Goal: Task Accomplishment & Management: Manage account settings

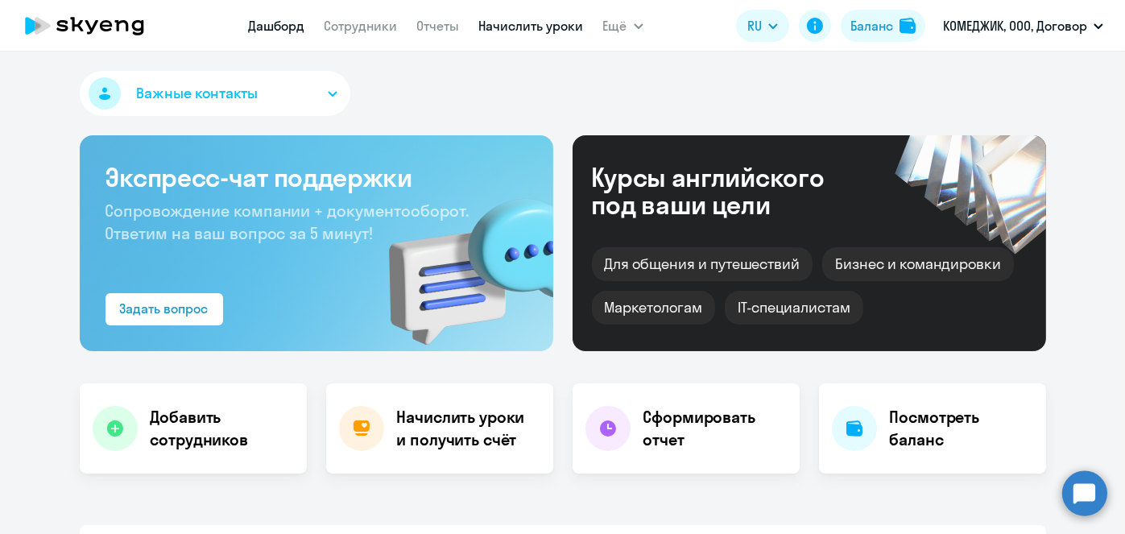
click at [502, 22] on link "Начислить уроки" at bounding box center [531, 26] width 105 height 16
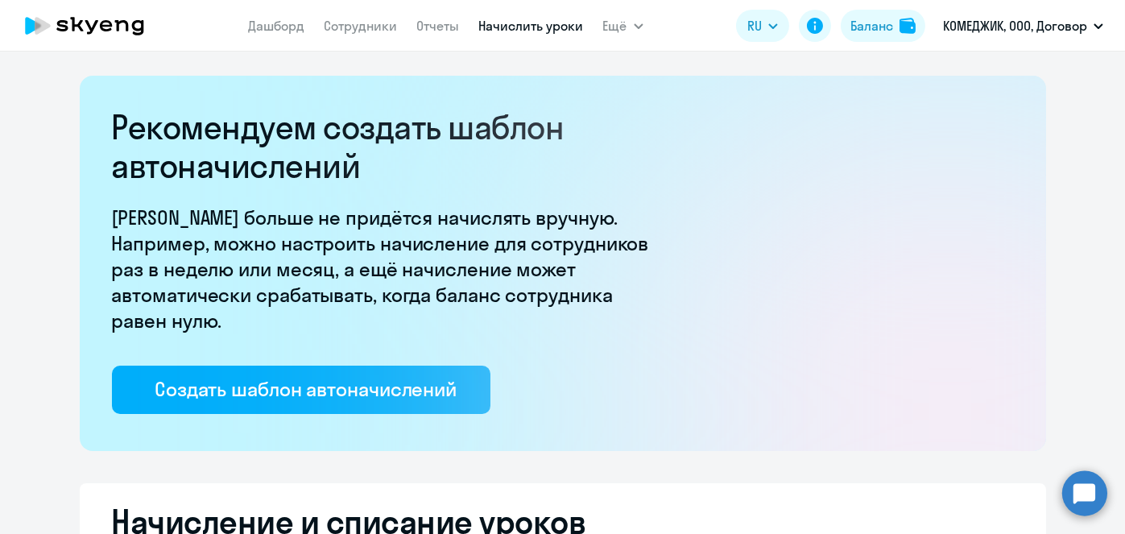
select select "10"
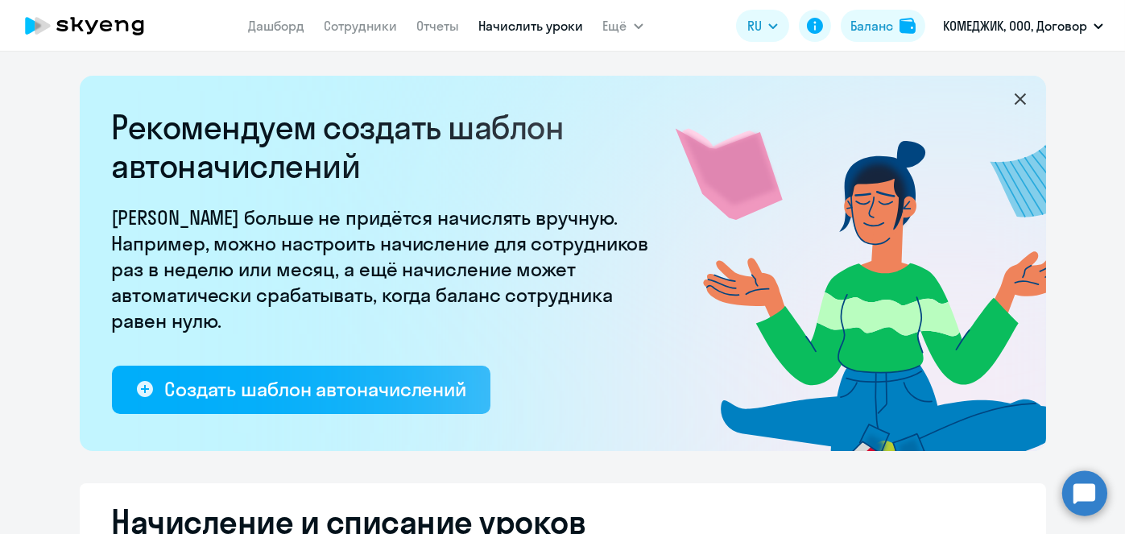
scroll to position [422, 0]
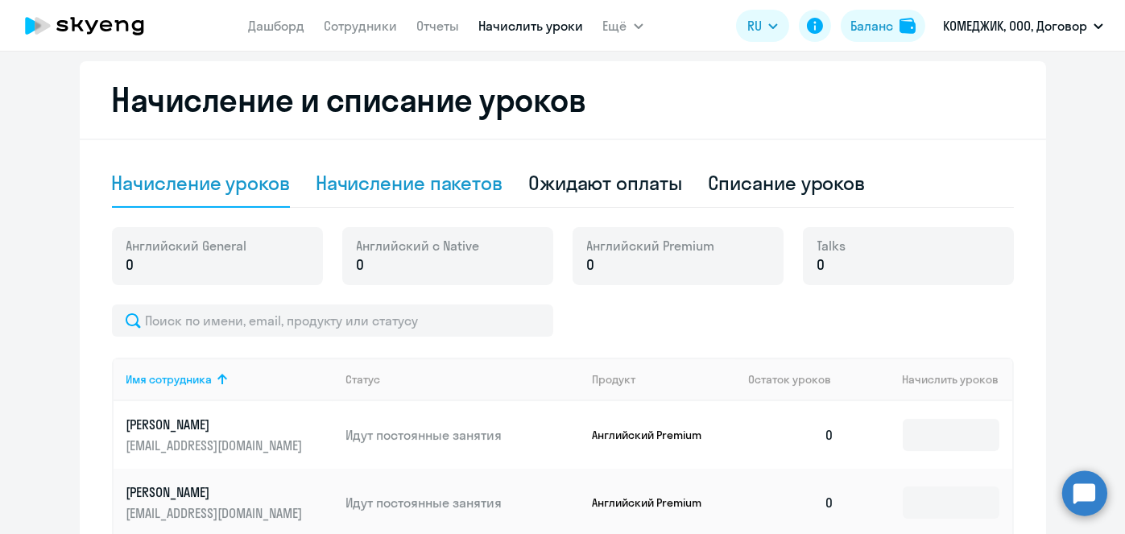
click at [442, 201] on div "Начисление пакетов" at bounding box center [409, 184] width 187 height 48
select select "10"
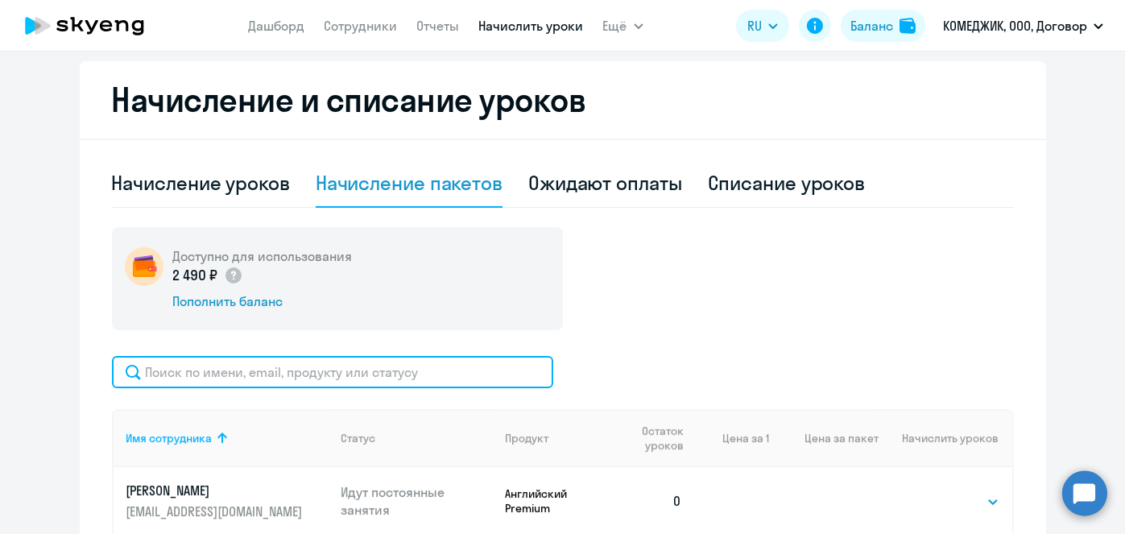
click at [397, 361] on input "text" at bounding box center [332, 372] width 441 height 32
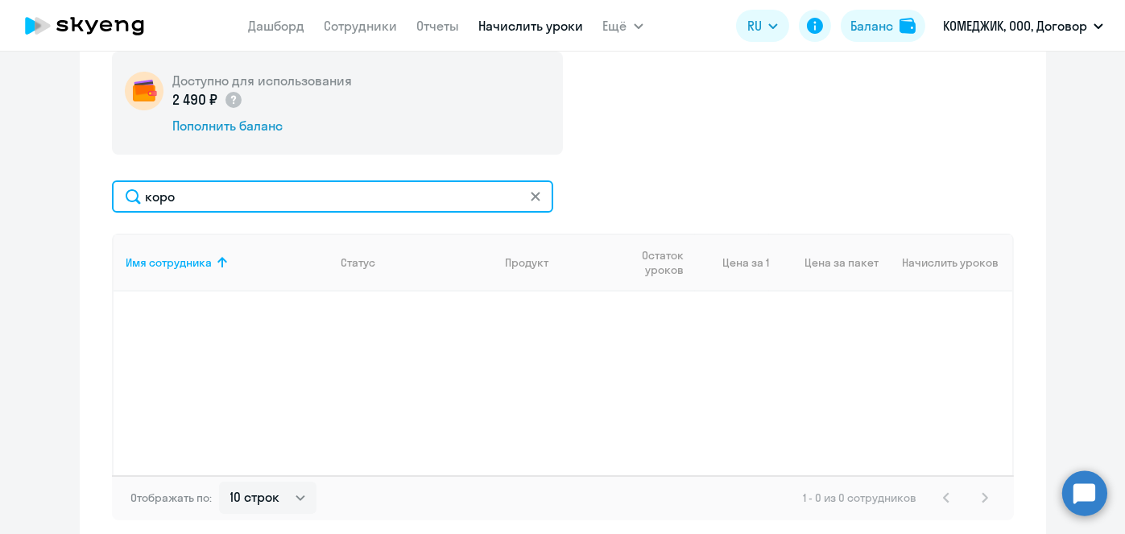
scroll to position [599, 0]
type input "к"
type input "k"
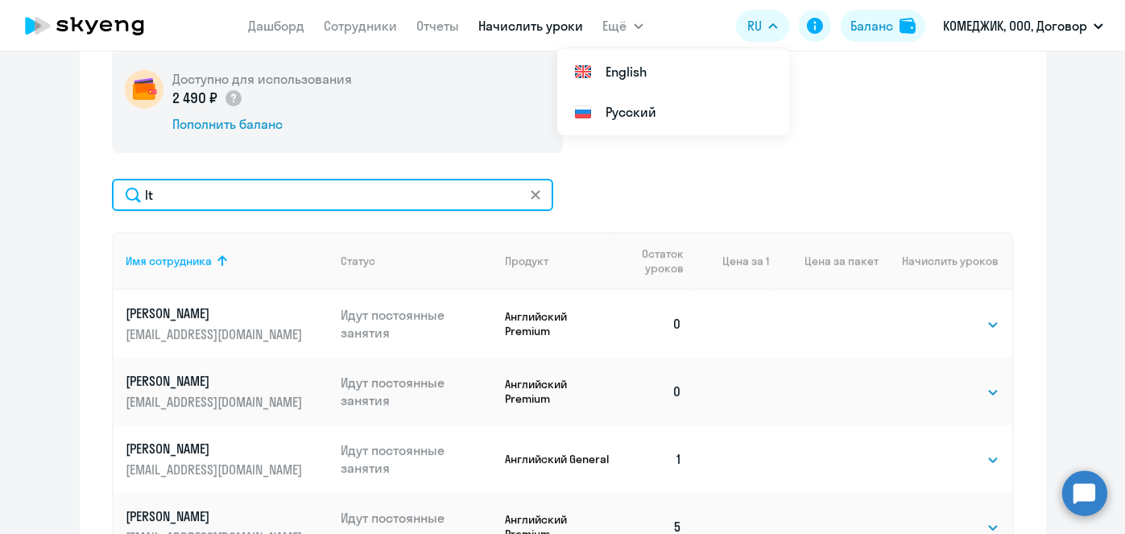
type input "l"
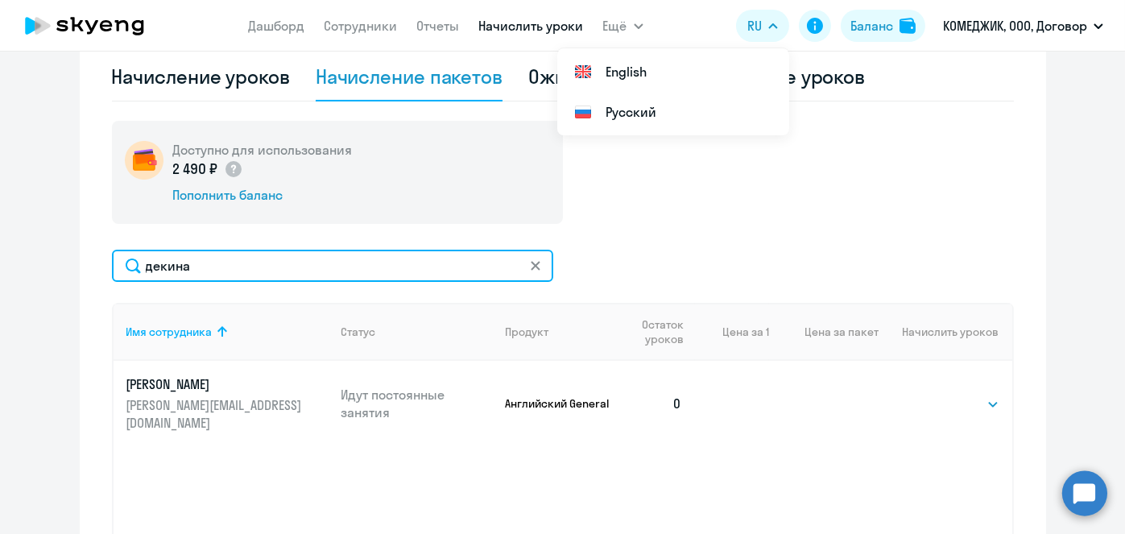
scroll to position [527, 0]
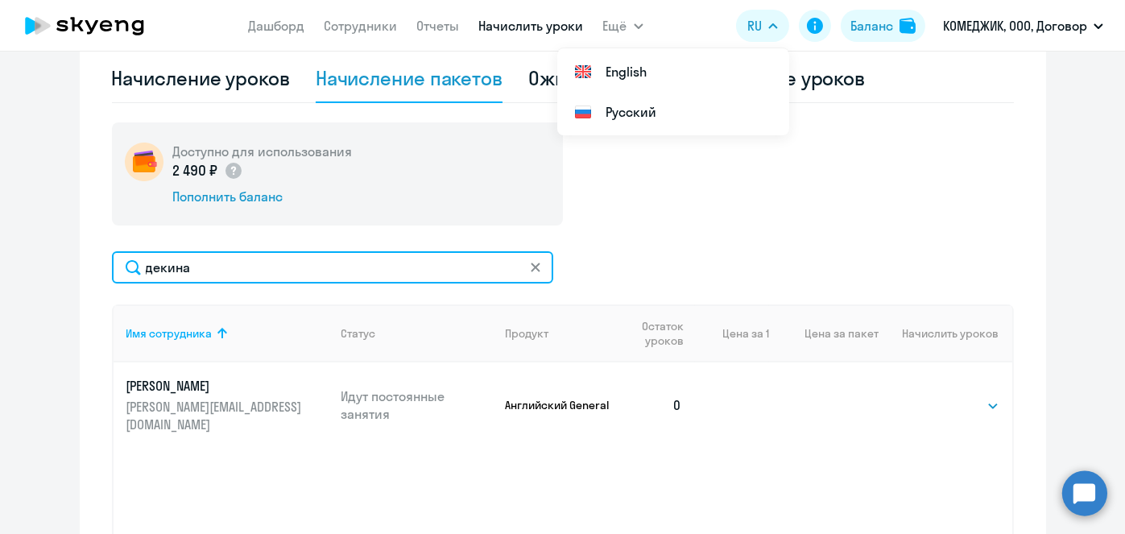
type input "декина"
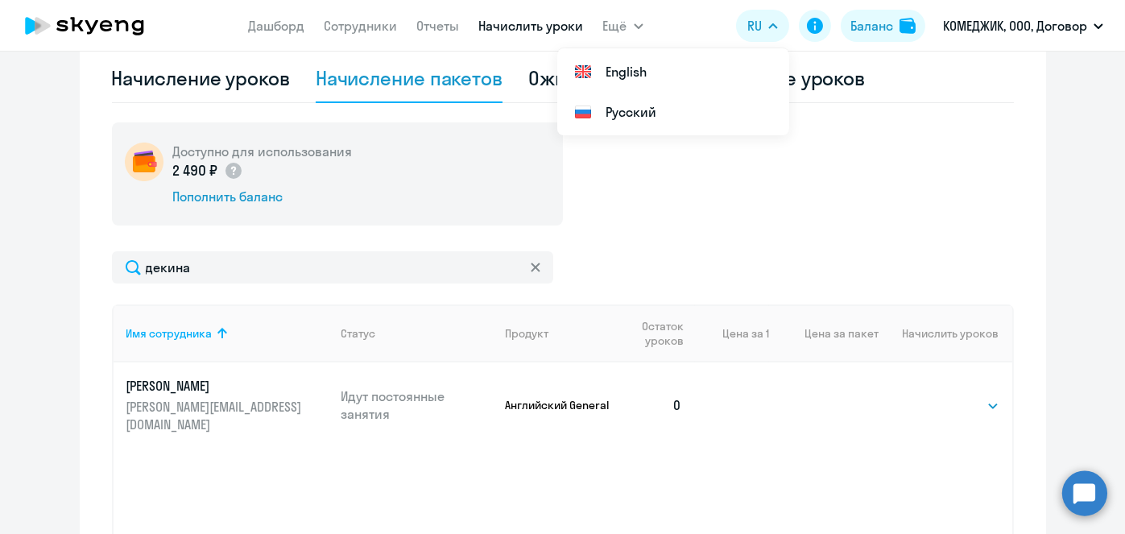
click at [906, 270] on div "декина" at bounding box center [563, 267] width 902 height 32
click at [984, 404] on select "Выбрать 4 8 16 32 64 96 128" at bounding box center [967, 405] width 66 height 19
select select "16"
click at [934, 396] on select "Выбрать 4 8 16 32 64 96 128" at bounding box center [967, 405] width 66 height 19
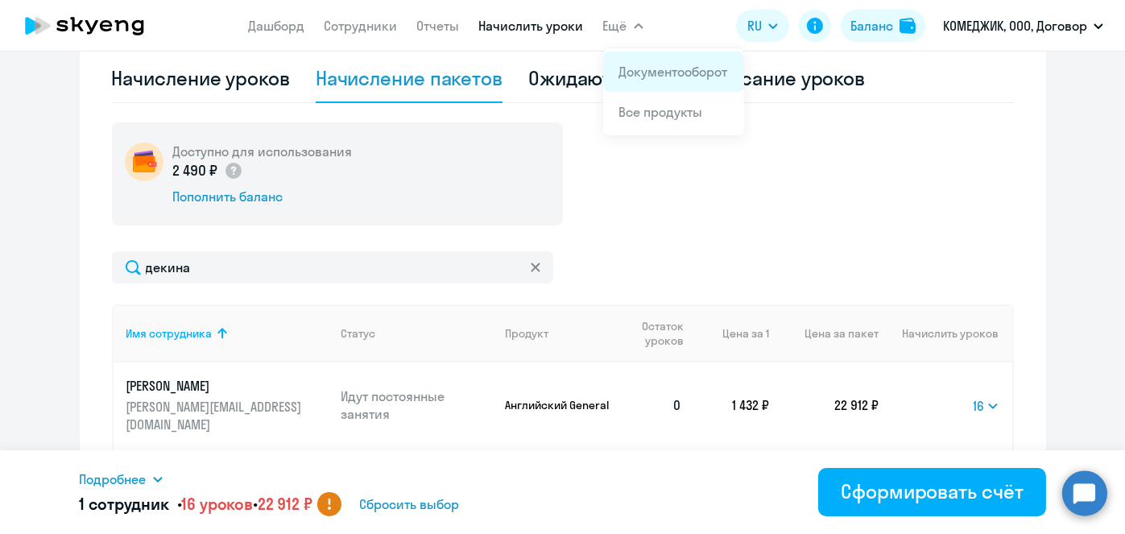
click at [655, 75] on link "Документооборот" at bounding box center [674, 72] width 109 height 16
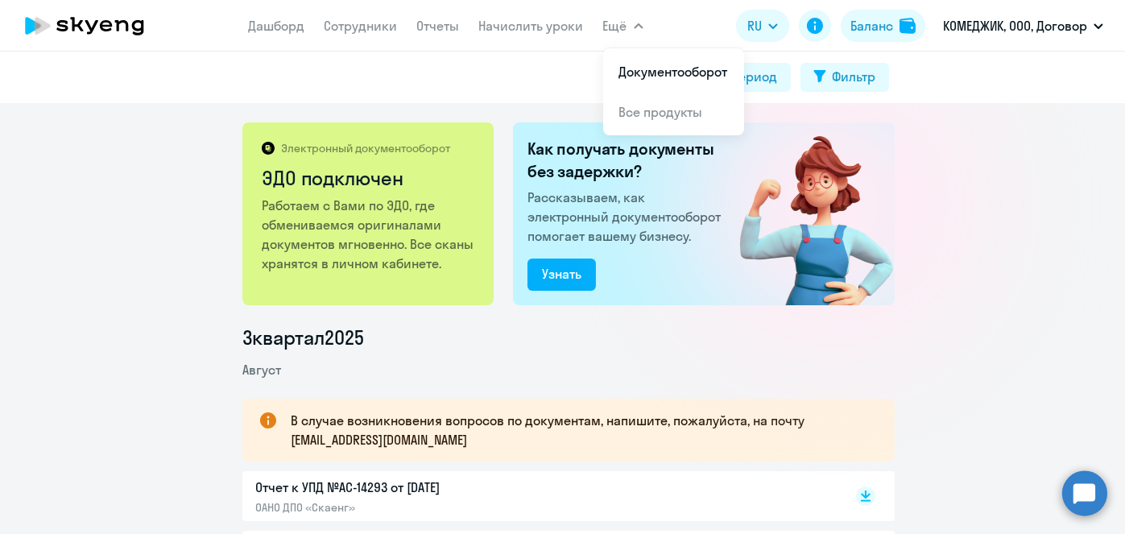
click at [638, 37] on button "Ещё" at bounding box center [623, 26] width 40 height 32
